Goal: Information Seeking & Learning: Learn about a topic

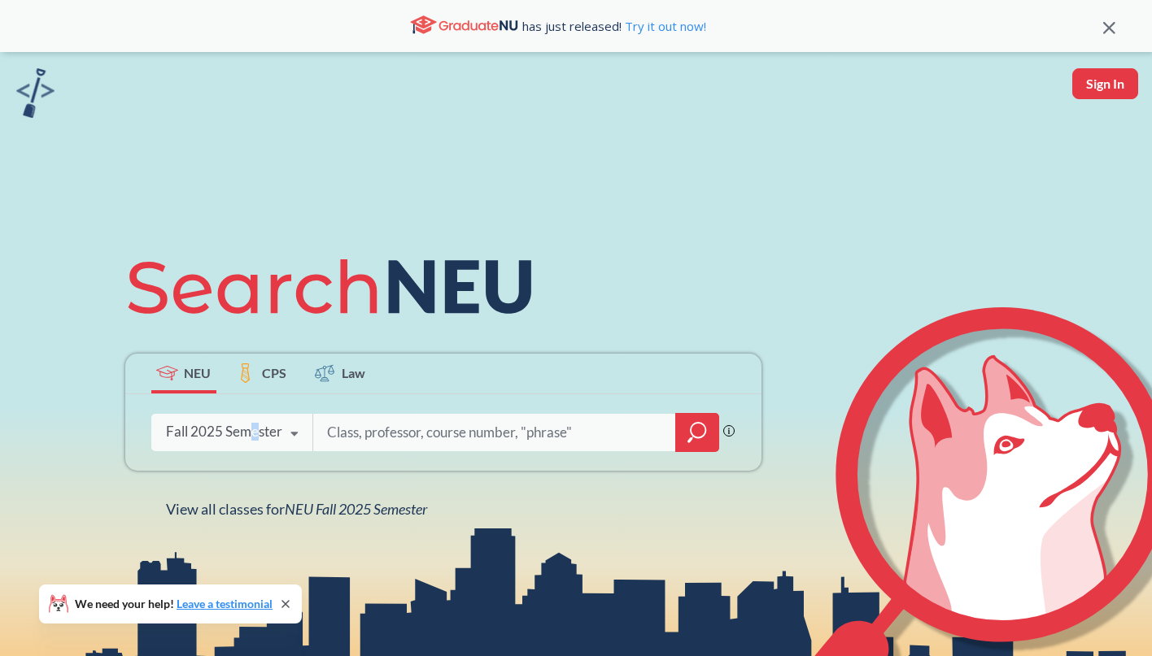
click at [255, 433] on div "Fall 2025 Semester" at bounding box center [224, 432] width 116 height 18
click at [426, 443] on input "search" at bounding box center [494, 433] width 338 height 34
click at [381, 434] on input "search" at bounding box center [494, 433] width 338 height 34
type input "international affairs"
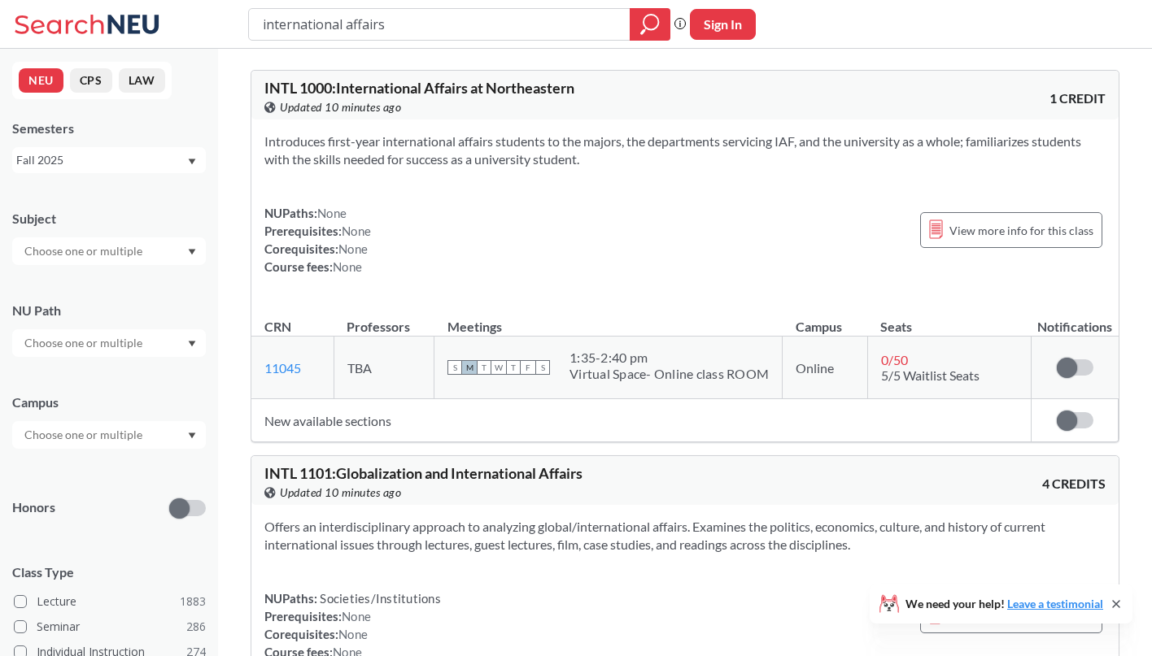
drag, startPoint x: 395, startPoint y: 24, endPoint x: 209, endPoint y: -4, distance: 188.3
click at [261, 11] on input "international affairs" at bounding box center [439, 25] width 357 height 28
type input "political science"
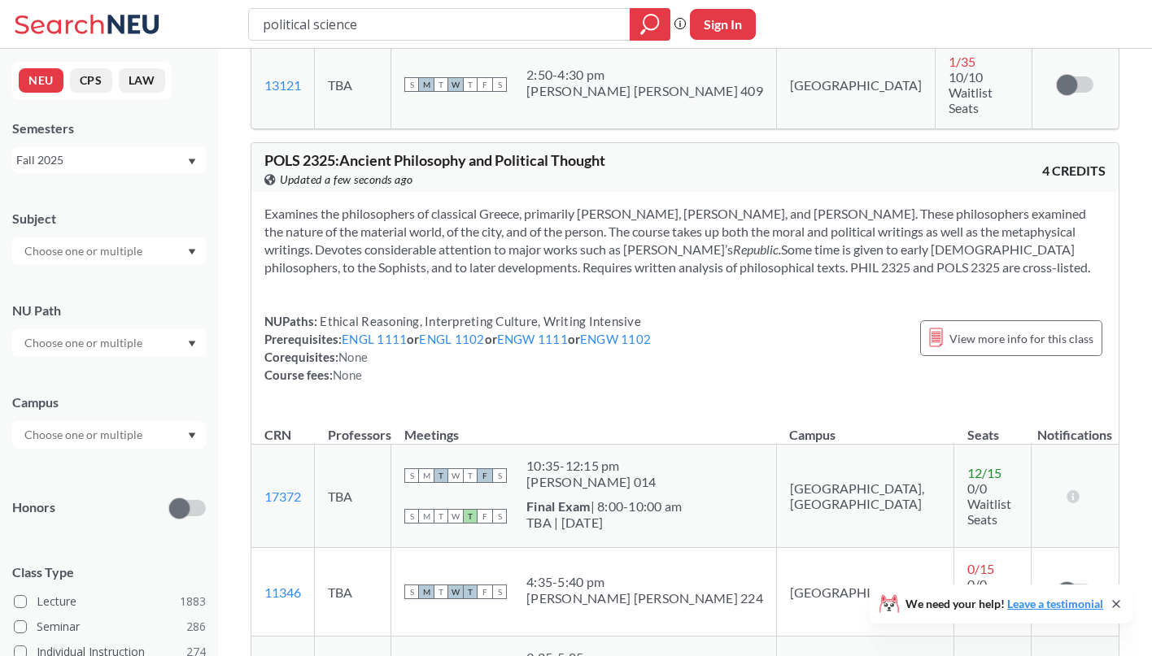
scroll to position [4541, 0]
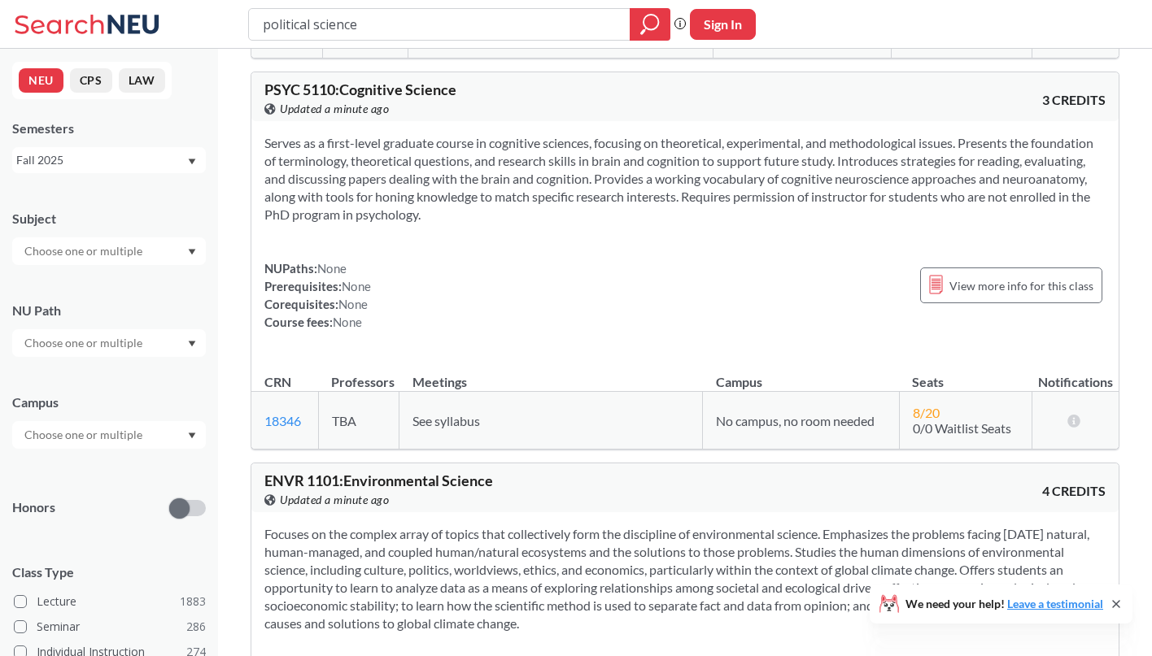
scroll to position [6927, 0]
